Goal: Find specific page/section: Find specific page/section

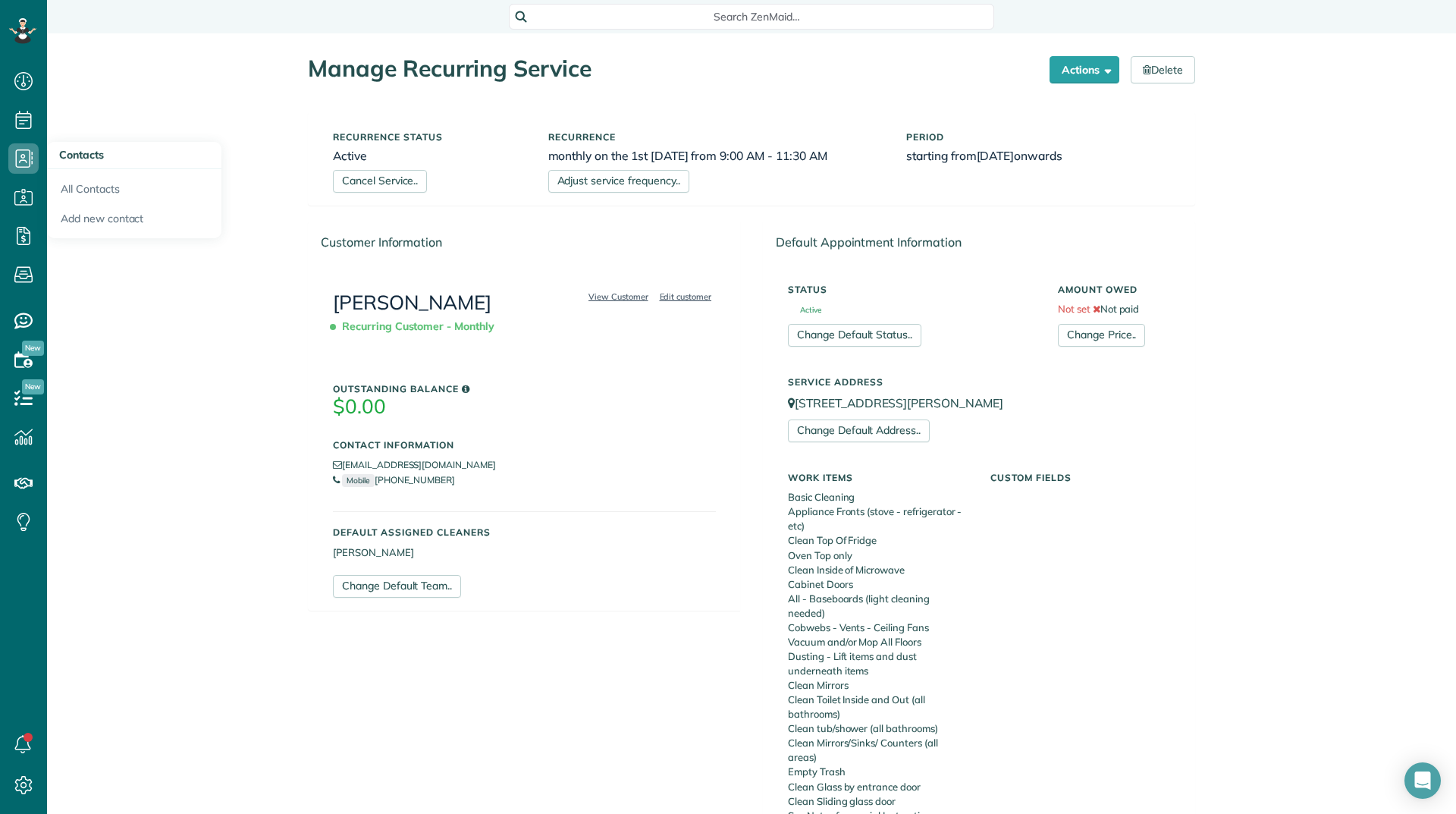
scroll to position [632, 0]
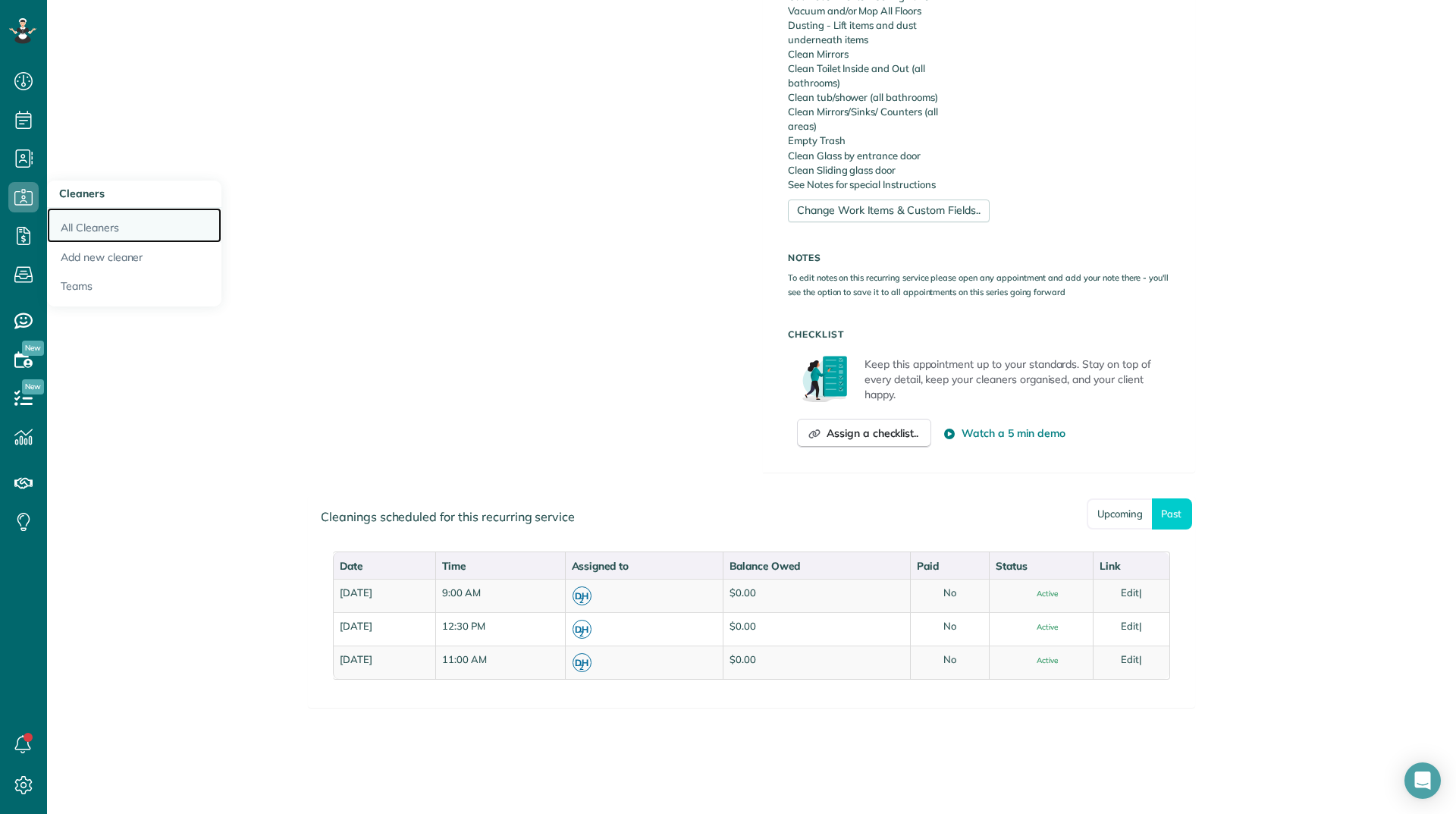
click at [62, 214] on link "All Cleaners" at bounding box center [134, 225] width 174 height 35
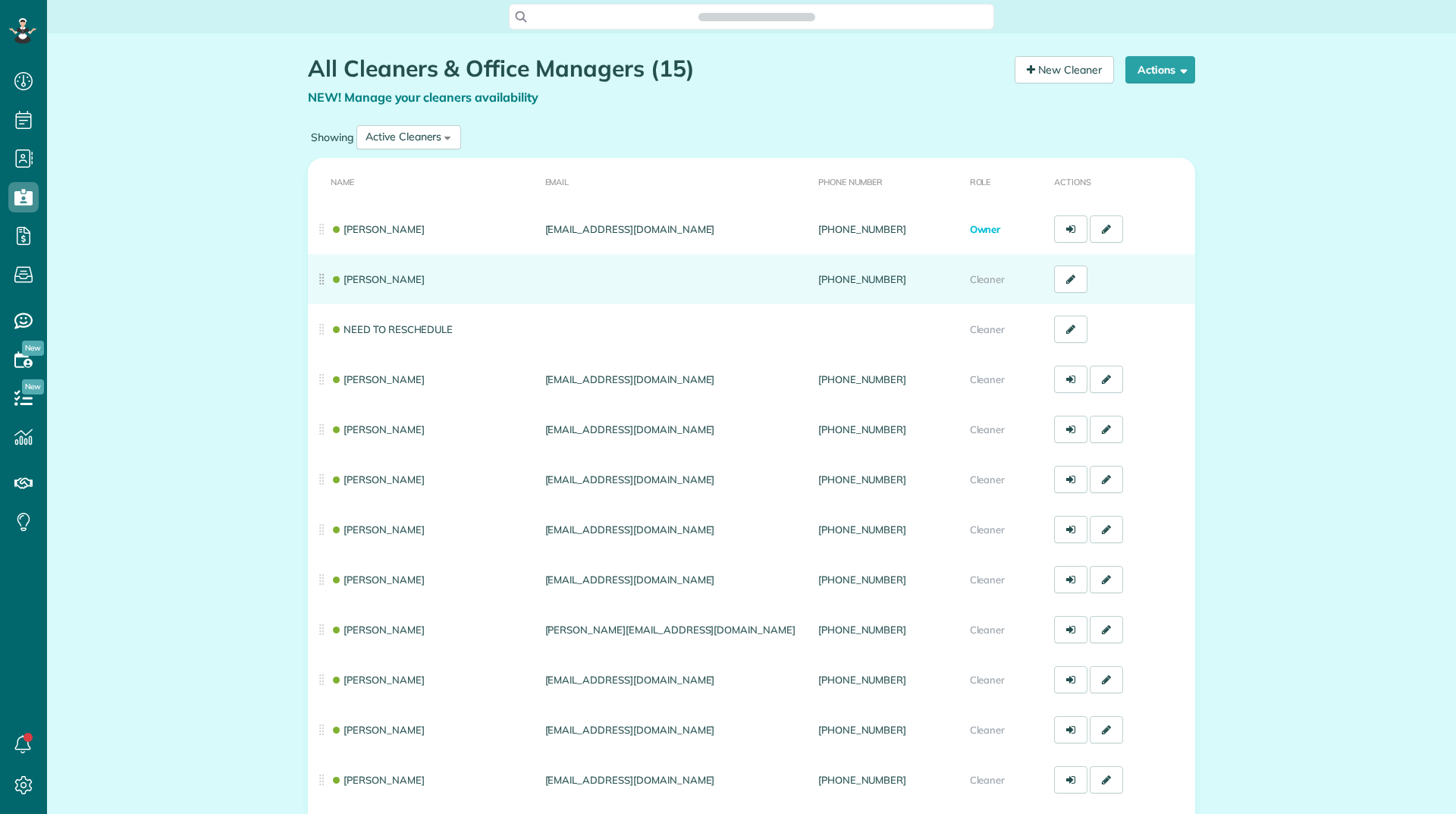
scroll to position [7, 7]
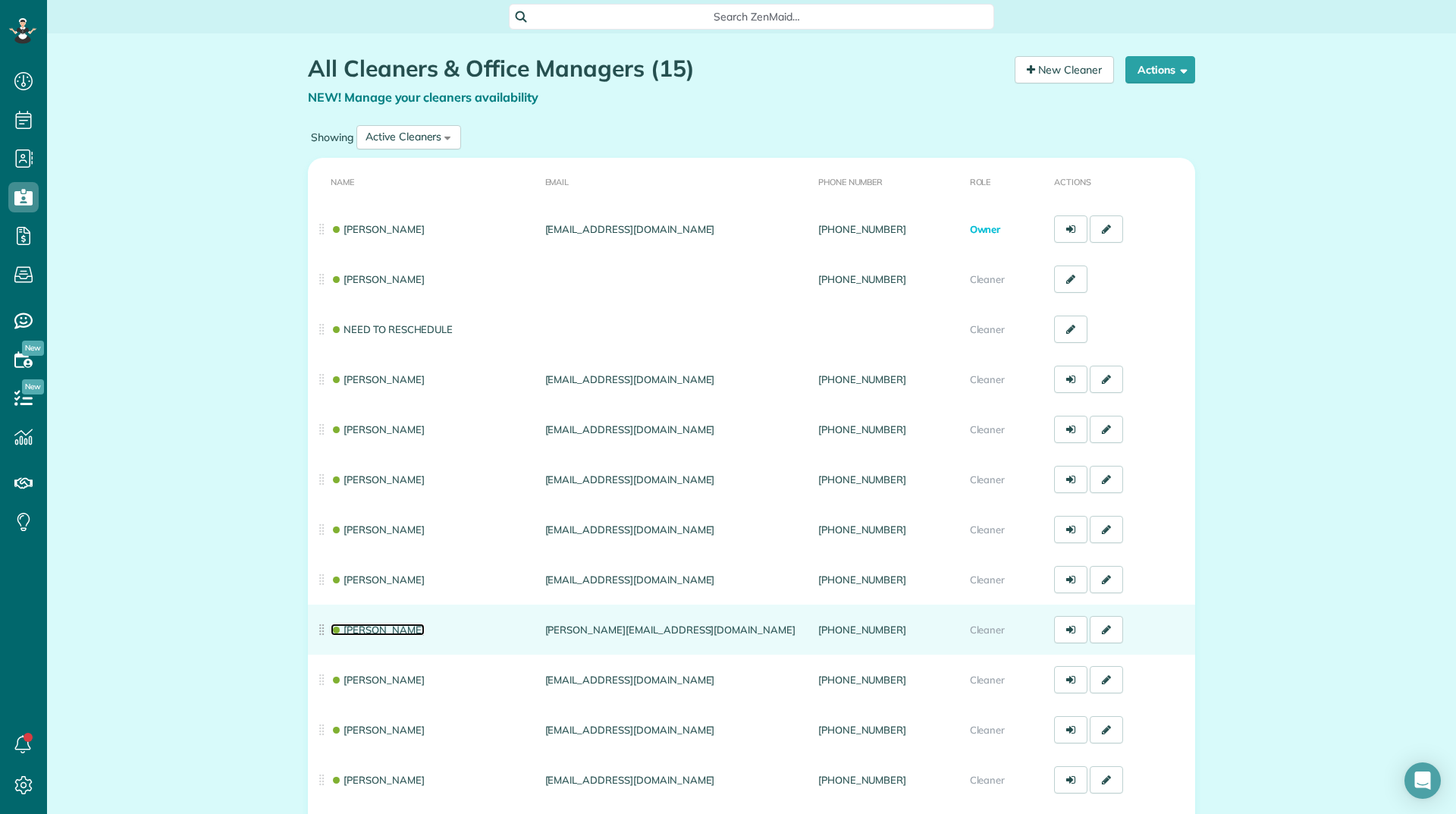
click at [378, 632] on link "Andrea Cole" at bounding box center [378, 630] width 94 height 12
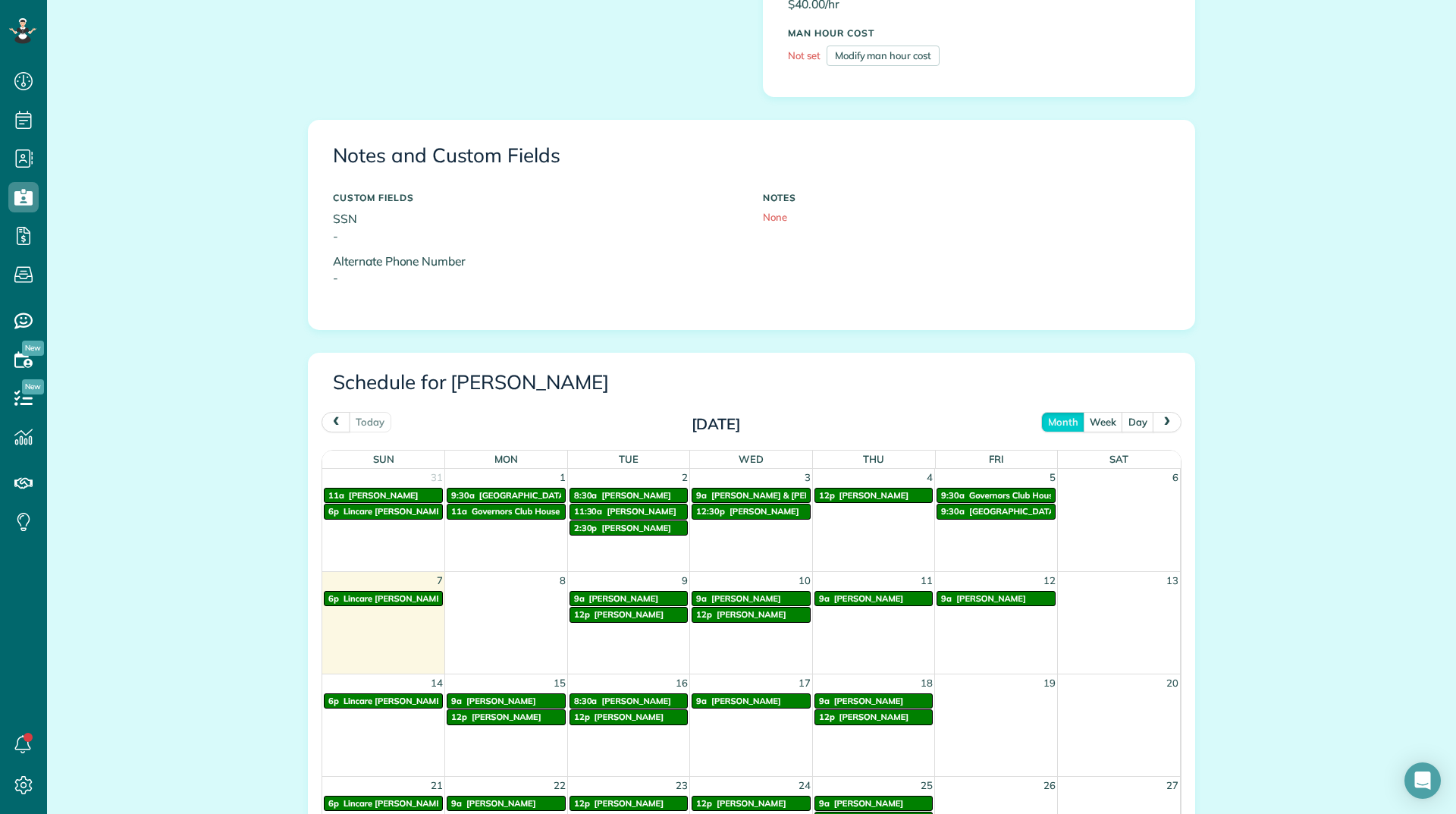
scroll to position [456, 0]
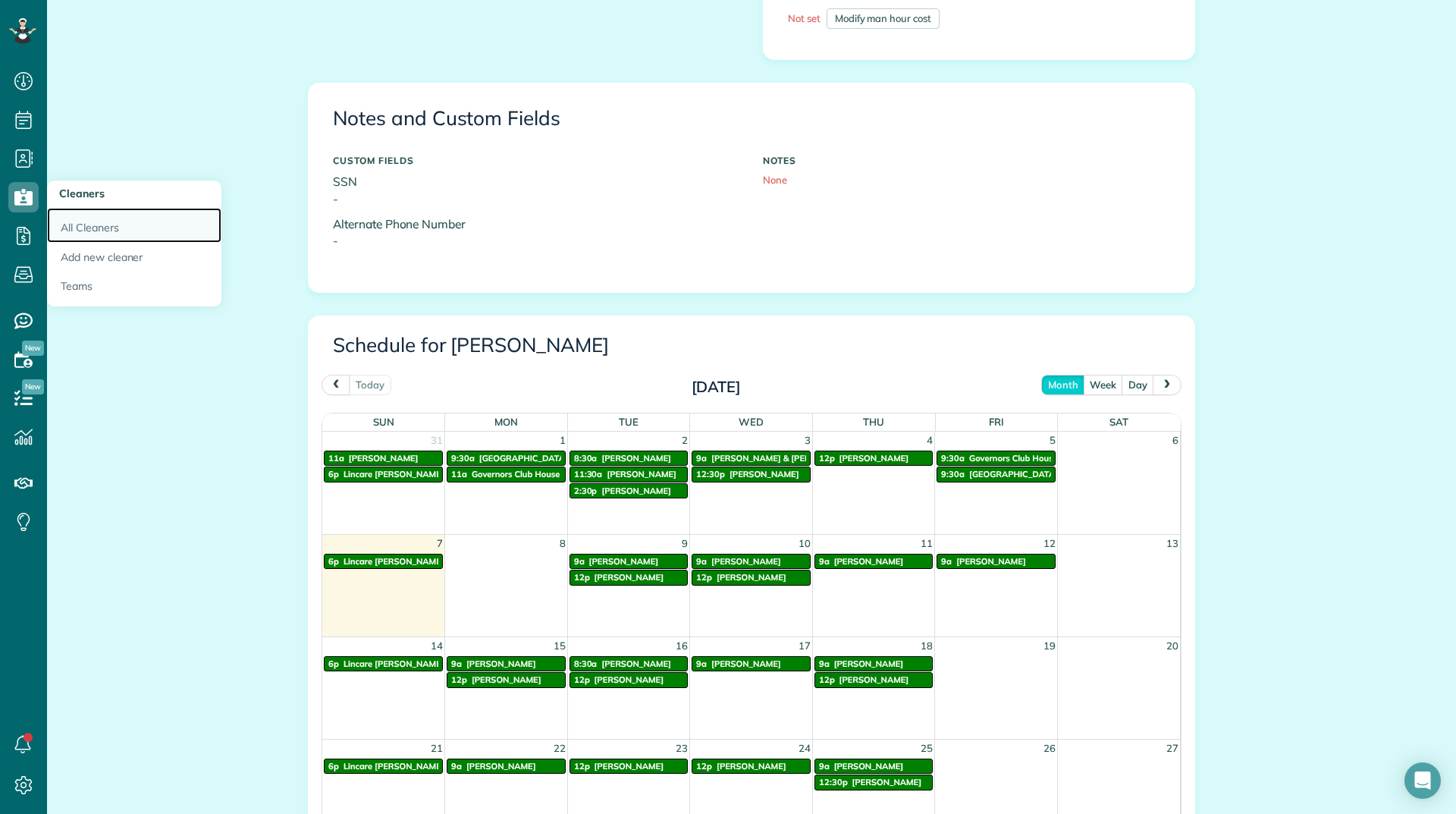
click at [79, 227] on link "All Cleaners" at bounding box center [134, 225] width 174 height 35
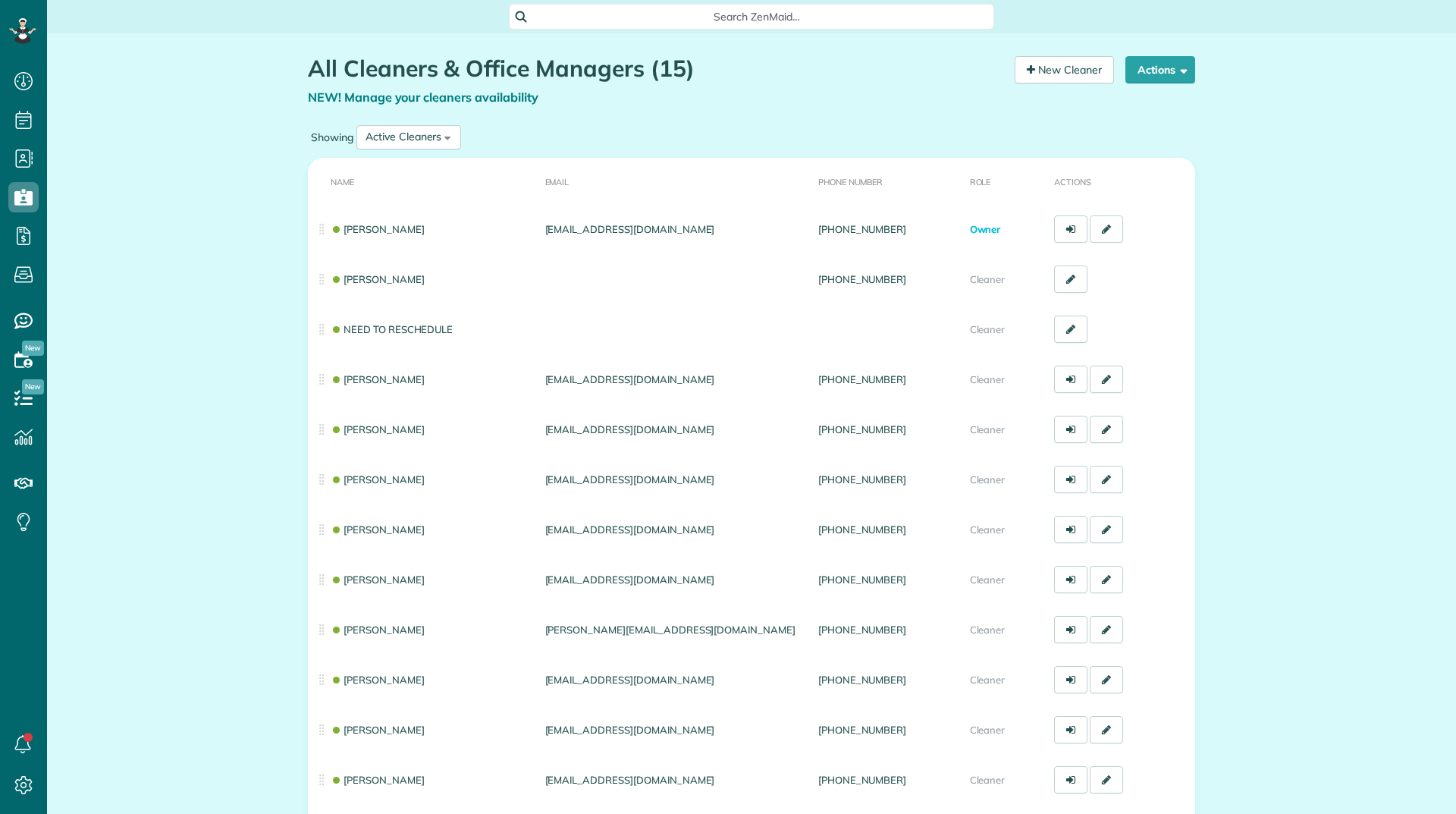
scroll to position [7, 7]
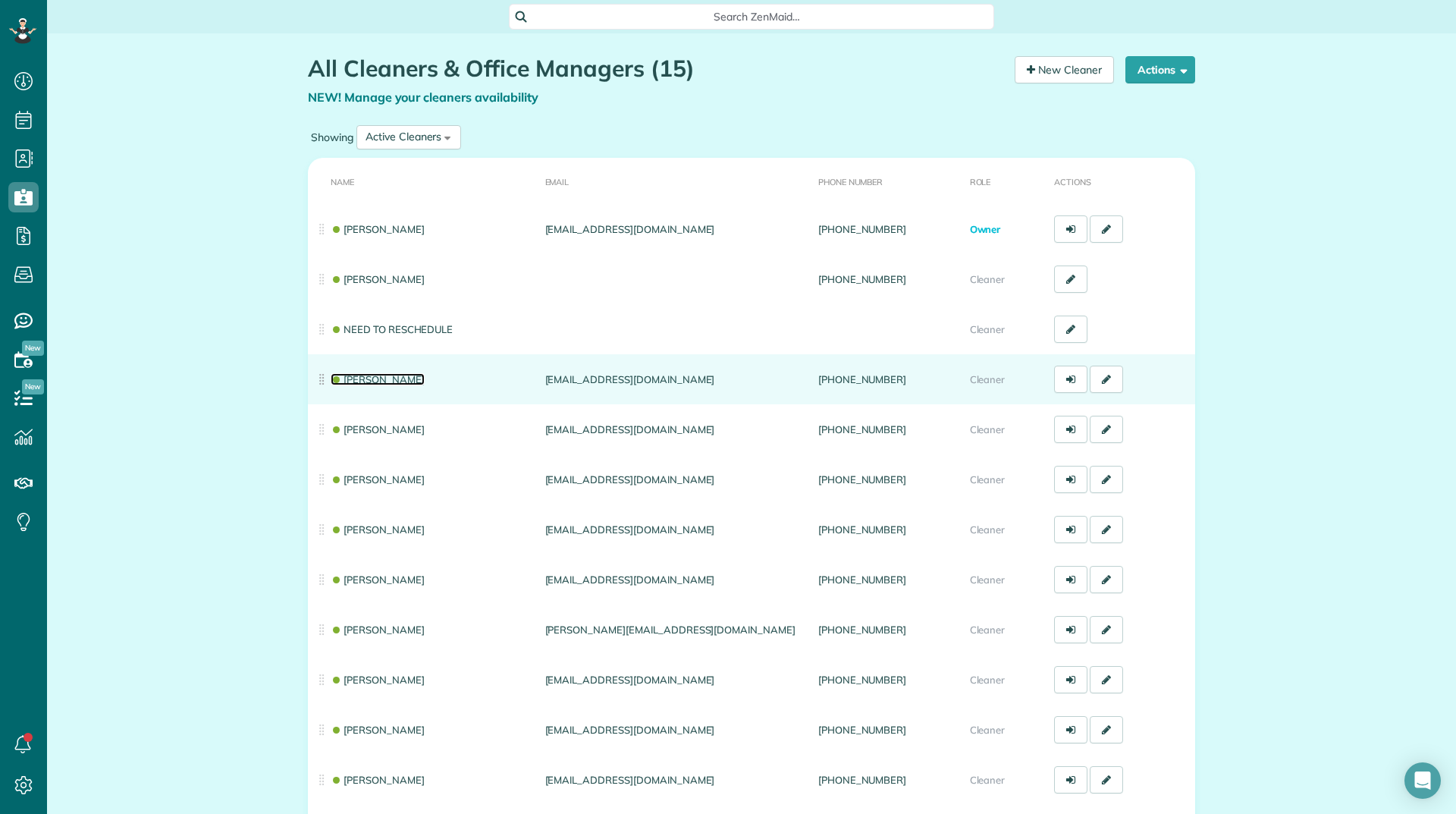
click at [366, 375] on link "Brittany Craig" at bounding box center [378, 379] width 94 height 12
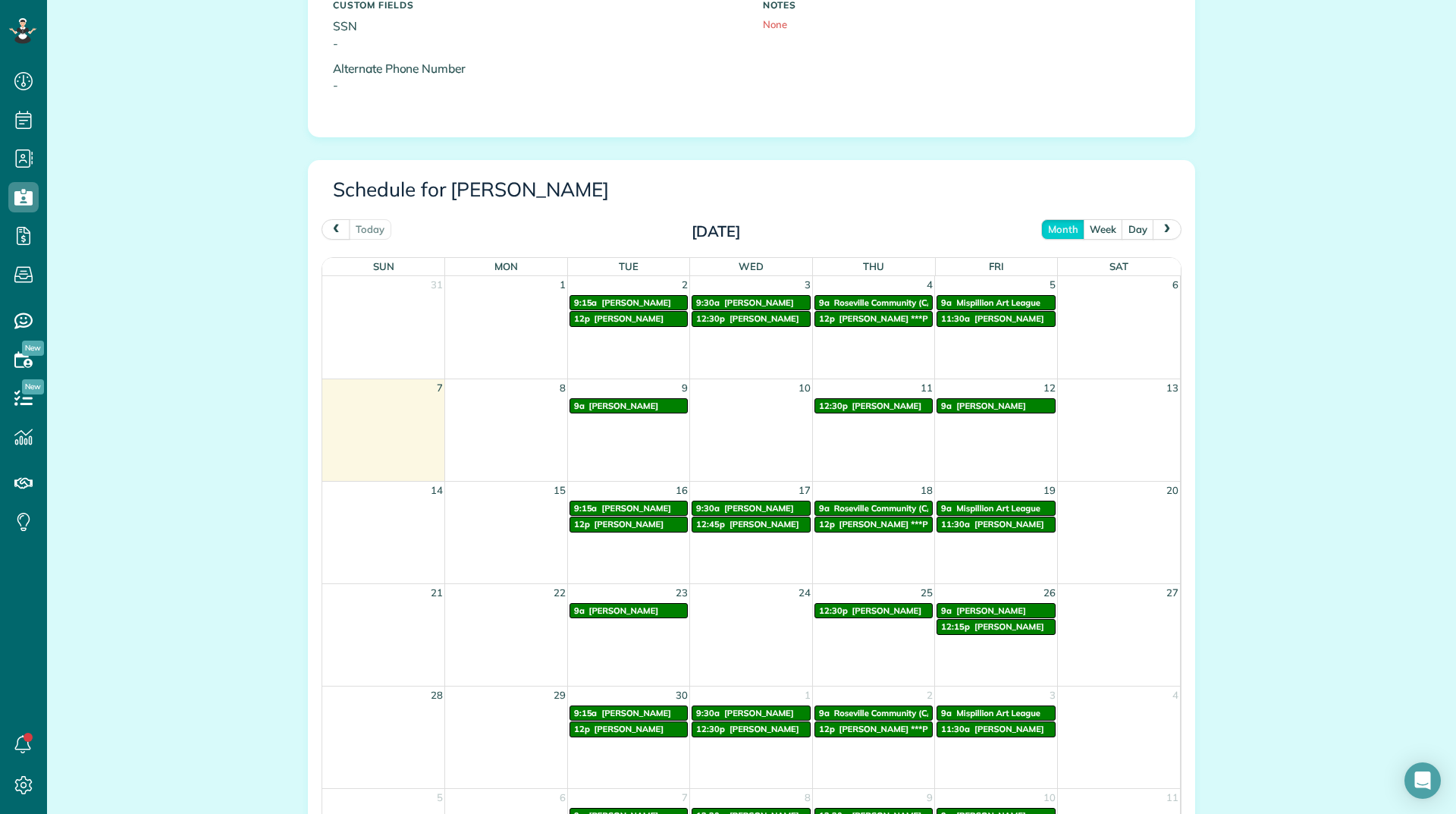
scroll to position [591, 0]
